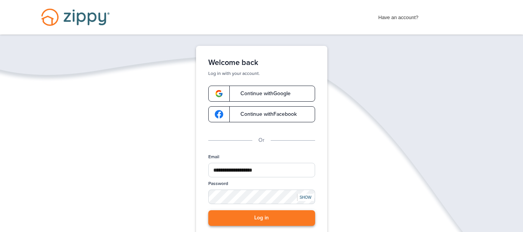
click at [298, 219] on button "Log in" at bounding box center [261, 219] width 107 height 16
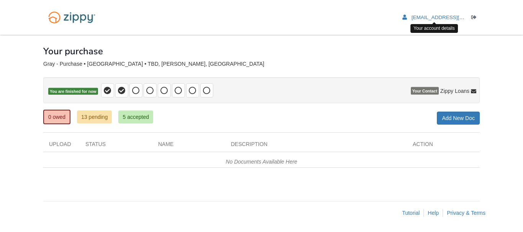
click at [454, 15] on li "[EMAIL_ADDRESS][DOMAIN_NAME]" at bounding box center [433, 17] width 63 height 7
click at [106, 87] on icon at bounding box center [108, 91] width 8 height 8
click at [94, 124] on ul "0 owed 13 pending 5 accepted" at bounding box center [101, 116] width 116 height 15
click at [95, 123] on link "13 pending" at bounding box center [94, 117] width 35 height 13
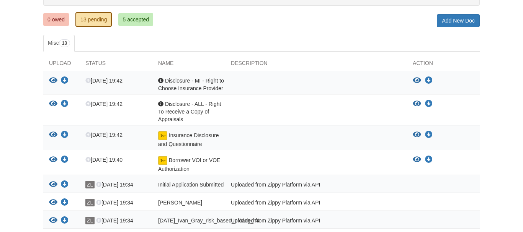
scroll to position [78, 0]
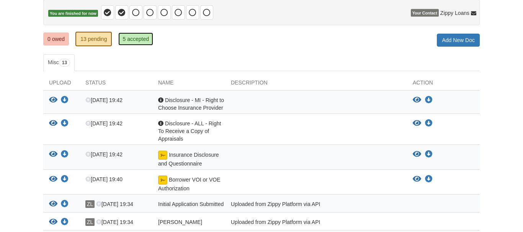
click at [139, 36] on link "5 accepted" at bounding box center [135, 39] width 35 height 13
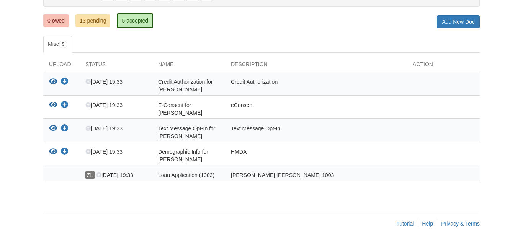
scroll to position [102, 0]
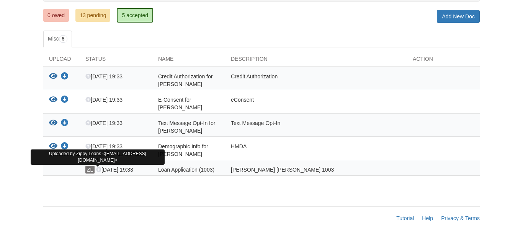
click at [90, 166] on span "ZL" at bounding box center [89, 170] width 9 height 8
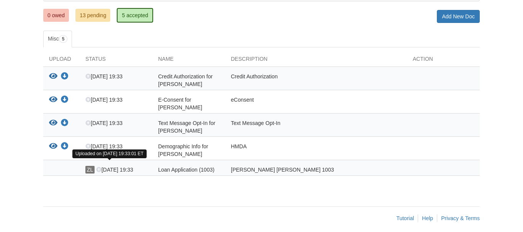
click at [99, 168] on icon at bounding box center [98, 170] width 5 height 5
click at [111, 167] on span "Aug 8 19:33" at bounding box center [114, 170] width 37 height 6
click at [102, 15] on link "13 pending" at bounding box center [92, 15] width 35 height 13
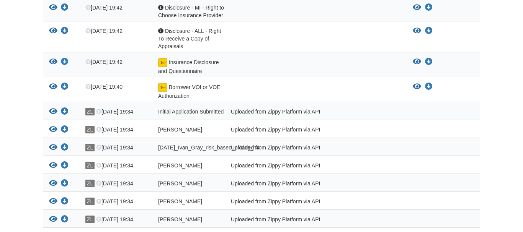
scroll to position [176, 0]
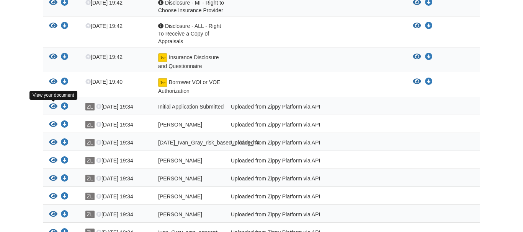
click at [55, 106] on icon "View Initial Application Submitted" at bounding box center [53, 107] width 8 height 8
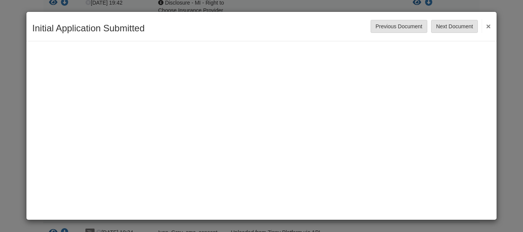
click at [486, 24] on button "×" at bounding box center [485, 26] width 9 height 14
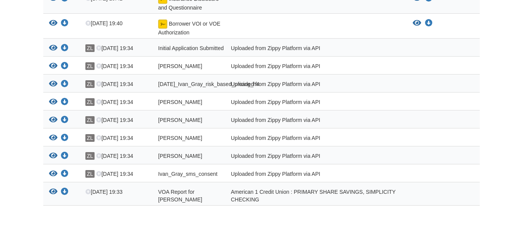
scroll to position [254, 0]
